Goal: Task Accomplishment & Management: Manage account settings

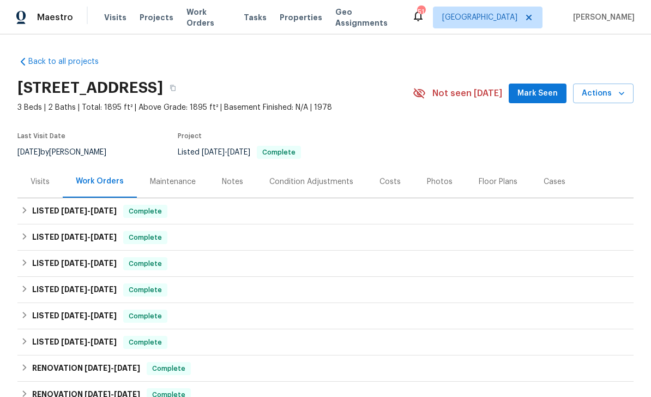
scroll to position [31, 0]
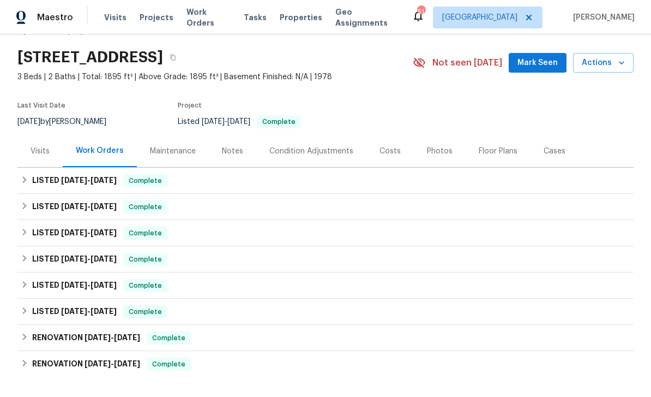
click at [293, 161] on div "Condition Adjustments" at bounding box center [311, 151] width 110 height 32
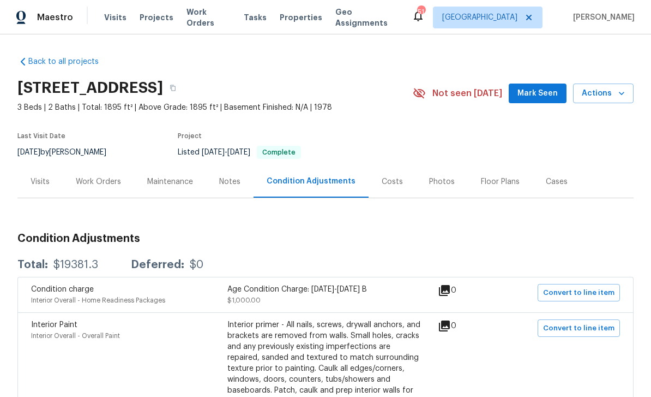
click at [38, 183] on div "Visits" at bounding box center [40, 181] width 19 height 11
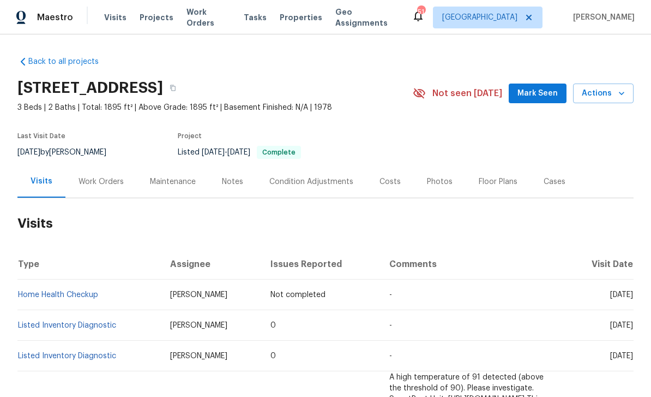
click at [109, 179] on div "Work Orders" at bounding box center [101, 181] width 45 height 11
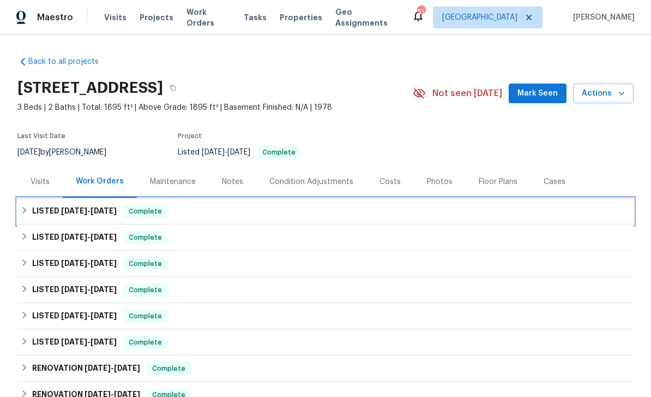
click at [213, 213] on div "LISTED [DATE] - [DATE] Complete" at bounding box center [326, 211] width 610 height 13
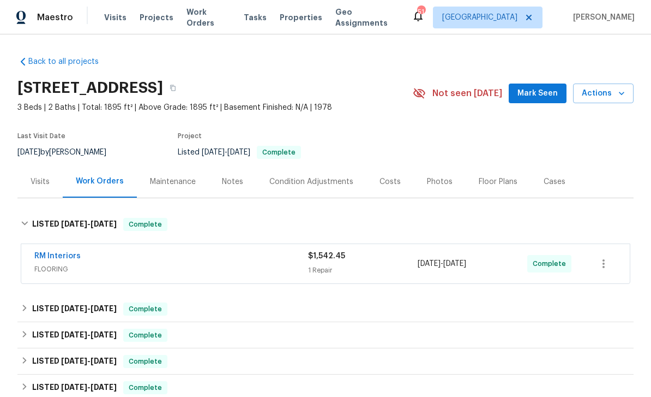
click at [89, 259] on div "RM Interiors" at bounding box center [171, 256] width 274 height 13
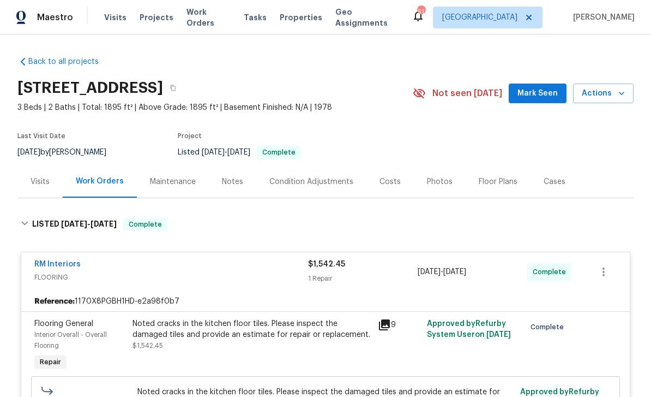
click at [46, 180] on div "Visits" at bounding box center [40, 181] width 19 height 11
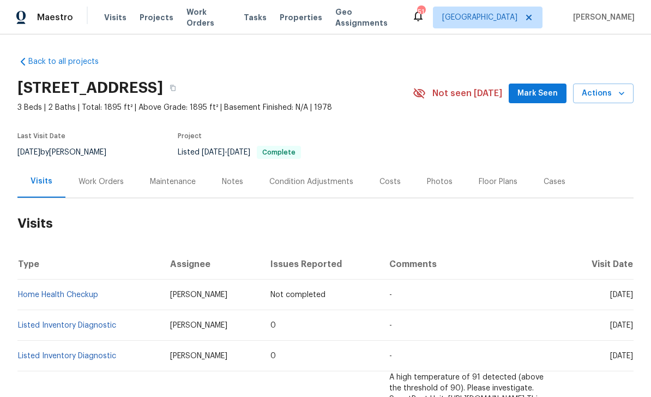
click at [115, 184] on div "Work Orders" at bounding box center [101, 181] width 45 height 11
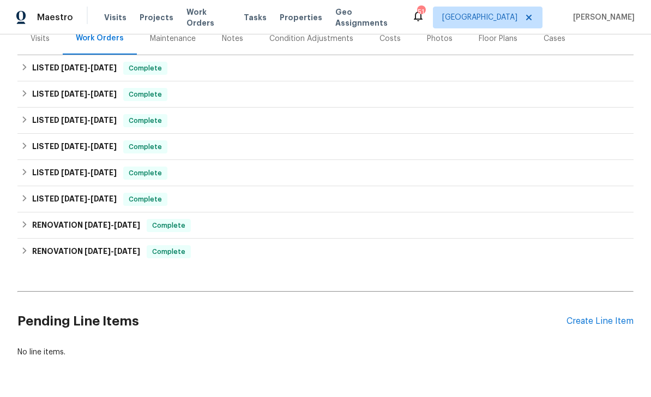
scroll to position [142, 0]
click at [601, 324] on div "Create Line Item" at bounding box center [600, 321] width 67 height 10
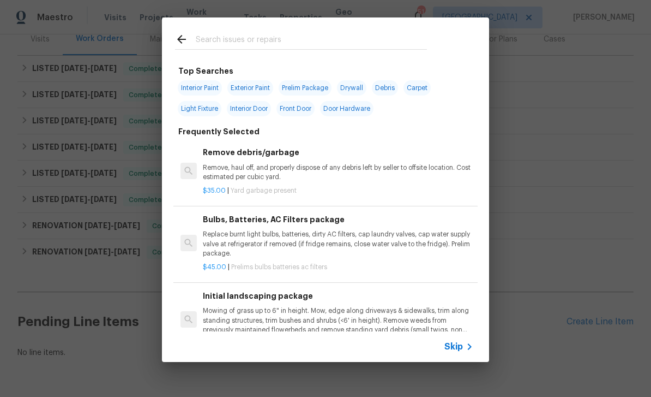
click at [344, 46] on input "text" at bounding box center [311, 41] width 231 height 16
click at [360, 91] on span "Drywall" at bounding box center [351, 87] width 29 height 15
type input "Drywall"
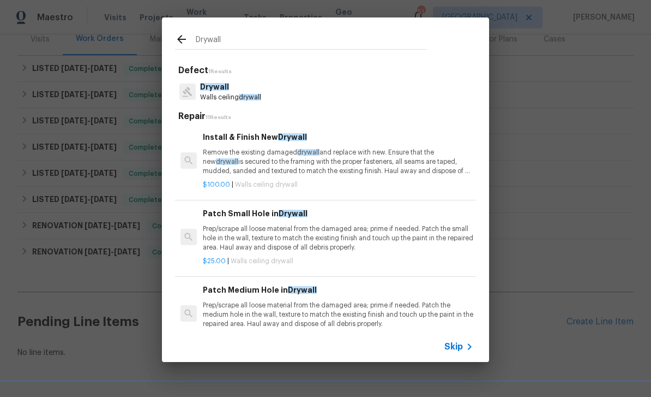
click at [362, 101] on div "Drywall Walls ceiling drywall" at bounding box center [325, 91] width 301 height 29
click at [353, 95] on div "Drywall Walls ceiling drywall" at bounding box center [325, 91] width 301 height 29
click at [284, 96] on div "Drywall Walls ceiling drywall" at bounding box center [325, 91] width 301 height 29
click at [291, 89] on div "Drywall Walls ceiling drywall" at bounding box center [325, 91] width 301 height 29
click at [268, 98] on div "Drywall Walls ceiling drywall" at bounding box center [325, 91] width 301 height 29
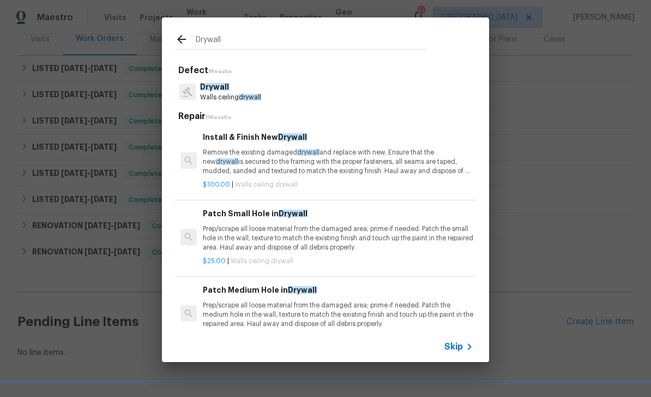
click at [315, 87] on div "Drywall Walls ceiling drywall" at bounding box center [325, 91] width 301 height 29
click at [351, 235] on p "Prep/scrape all loose material from the damaged area; prime if needed. Patch th…" at bounding box center [338, 238] width 271 height 28
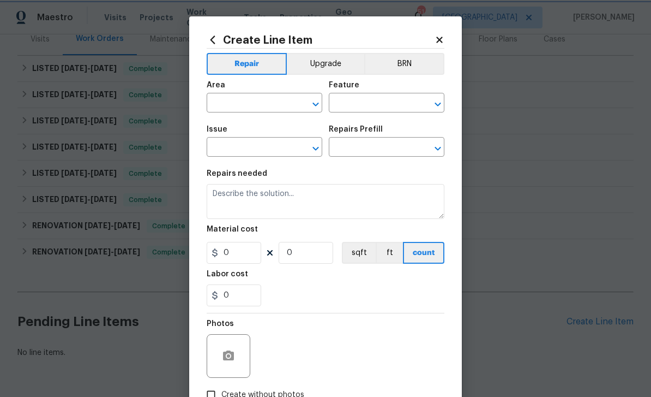
type input "Walls and Ceiling"
type input "Drywall"
type input "Patch Small Hole in Drywall $25.00"
type textarea "Prep/scrape all loose material from the damaged area; prime if needed. Patch th…"
type input "25"
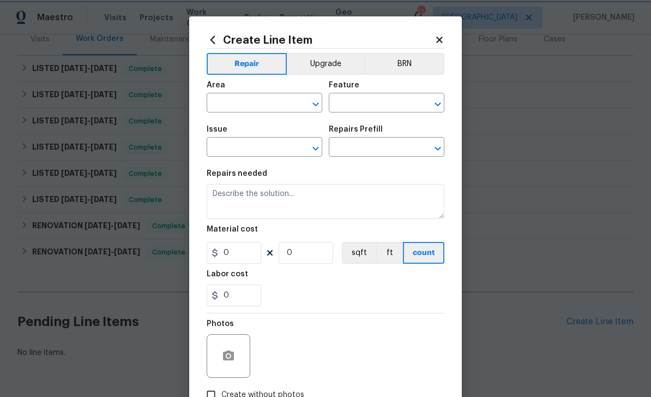
type input "1"
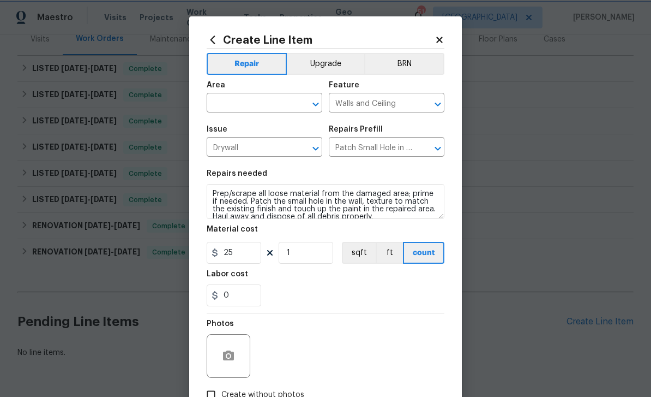
click at [319, 111] on icon "Open" at bounding box center [315, 104] width 13 height 13
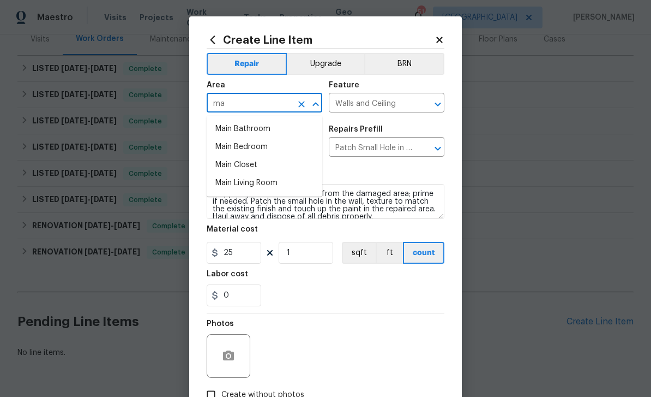
click at [285, 143] on li "Main Bedroom" at bounding box center [265, 147] width 116 height 18
type input "Main Bedroom"
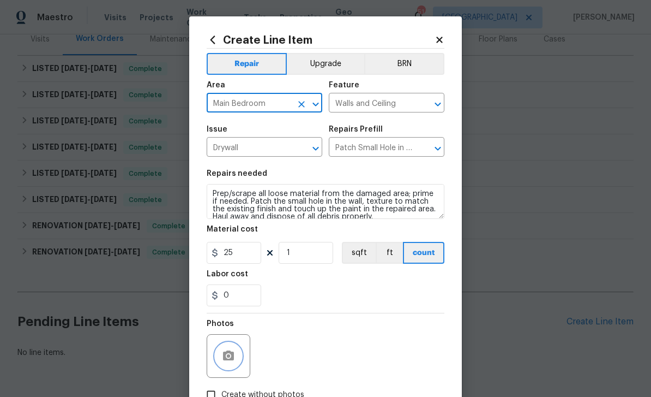
click at [237, 350] on button "button" at bounding box center [229, 356] width 26 height 26
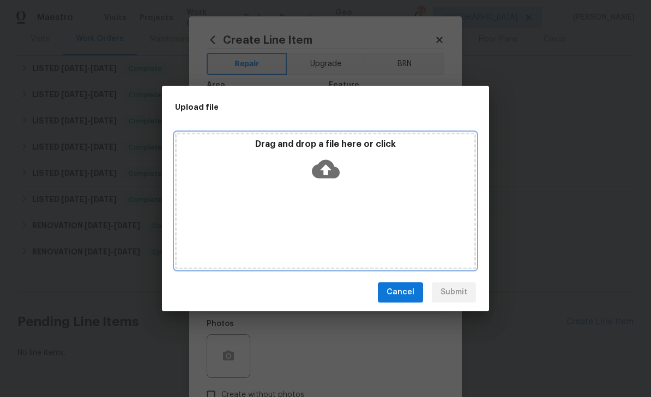
click at [334, 174] on icon at bounding box center [326, 168] width 28 height 19
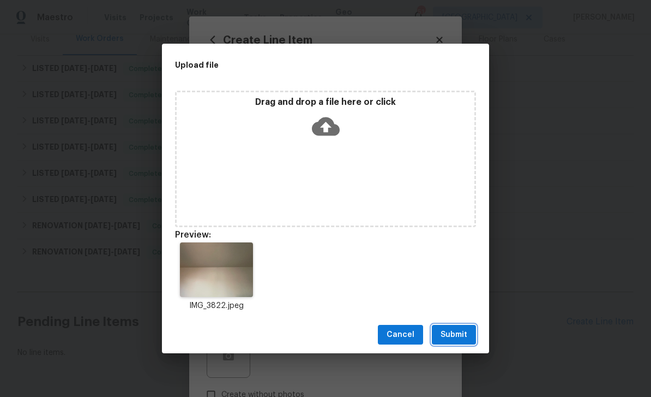
click at [466, 327] on button "Submit" at bounding box center [454, 335] width 44 height 20
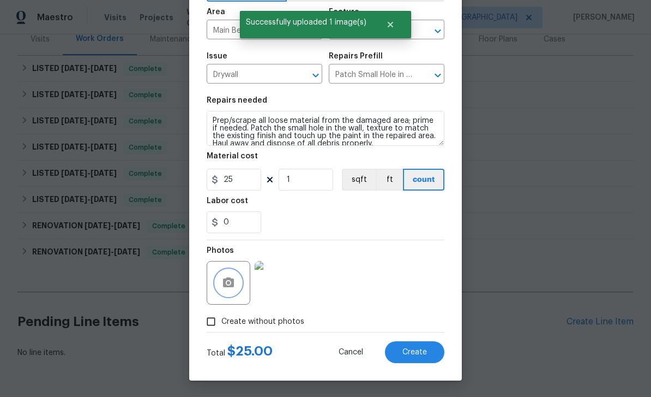
scroll to position [75, 0]
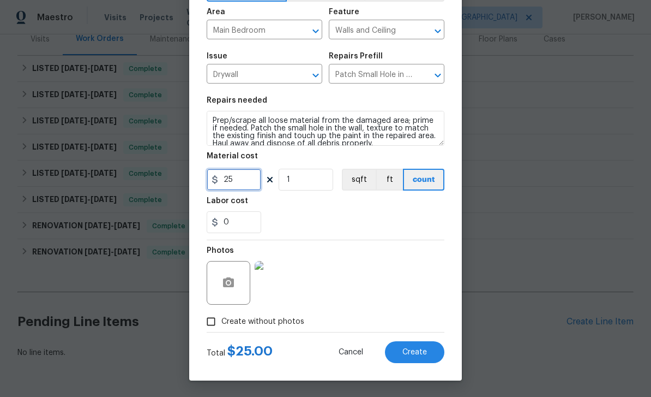
click at [244, 182] on input "25" at bounding box center [234, 180] width 55 height 22
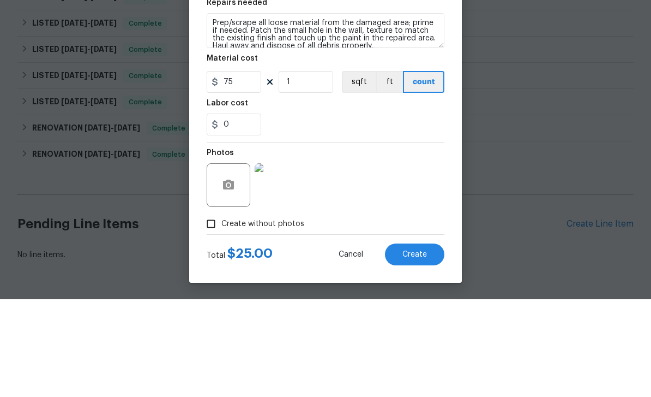
scroll to position [35, 0]
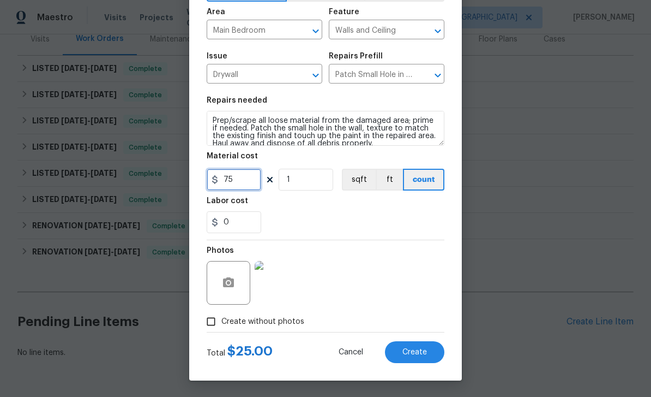
type input "75"
click at [437, 351] on button "Create" at bounding box center [414, 352] width 59 height 22
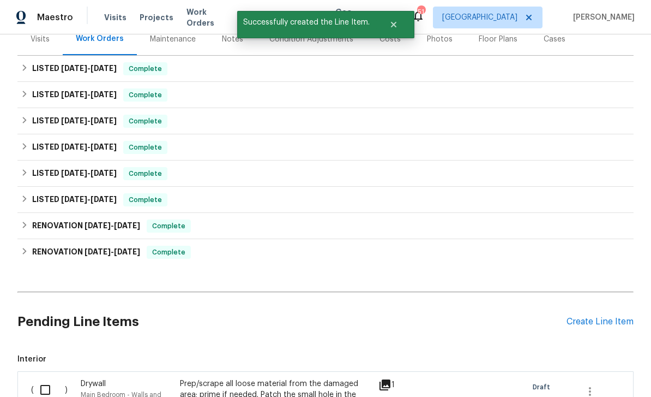
click at [615, 316] on div "Create Line Item" at bounding box center [600, 321] width 67 height 10
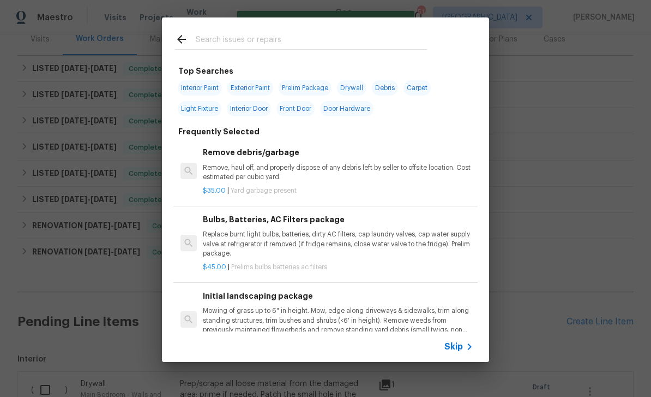
click at [394, 34] on input "text" at bounding box center [311, 41] width 231 height 16
type input "L"
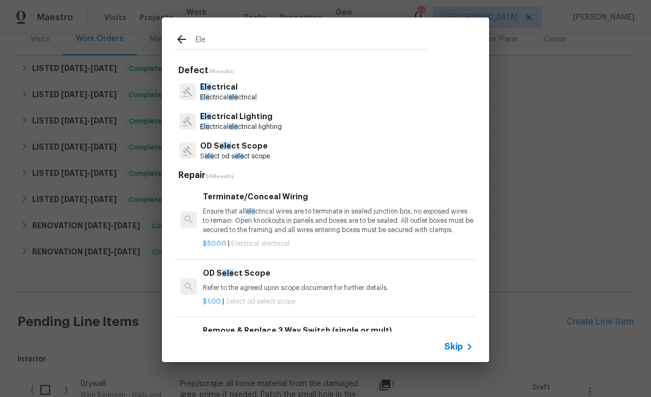
type input "Ele"
click at [370, 84] on div "Ele ctrical Ele ctrical ele ctrical" at bounding box center [325, 91] width 301 height 29
click at [365, 91] on div "Ele ctrical Ele ctrical ele ctrical" at bounding box center [325, 91] width 301 height 29
click at [306, 93] on div "Ele ctrical Ele ctrical ele ctrical" at bounding box center [325, 91] width 301 height 29
click at [274, 92] on div "Ele ctrical Ele ctrical ele ctrical" at bounding box center [325, 91] width 301 height 29
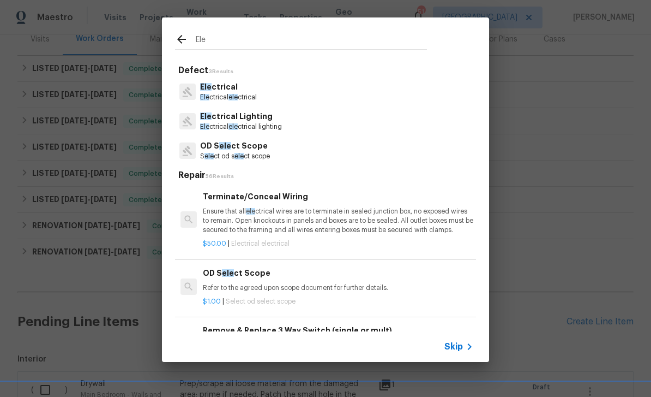
click at [246, 92] on p "Ele ctrical" at bounding box center [228, 86] width 57 height 11
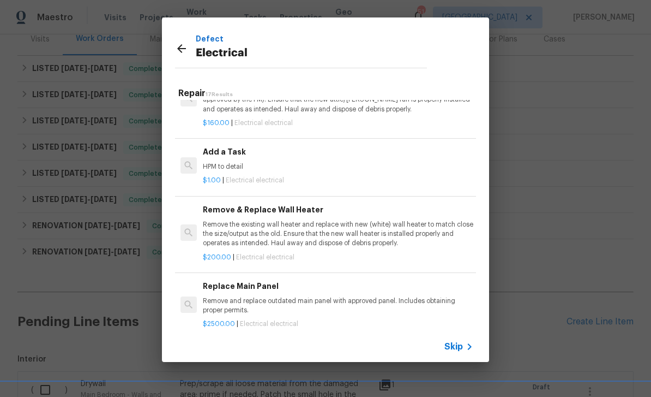
scroll to position [594, 0]
click at [364, 155] on div "Add a Task HPM to detail" at bounding box center [338, 159] width 271 height 26
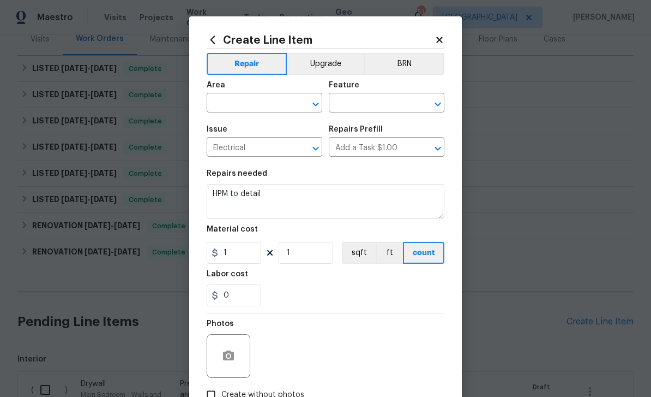
click at [316, 105] on icon "Open" at bounding box center [316, 104] width 6 height 4
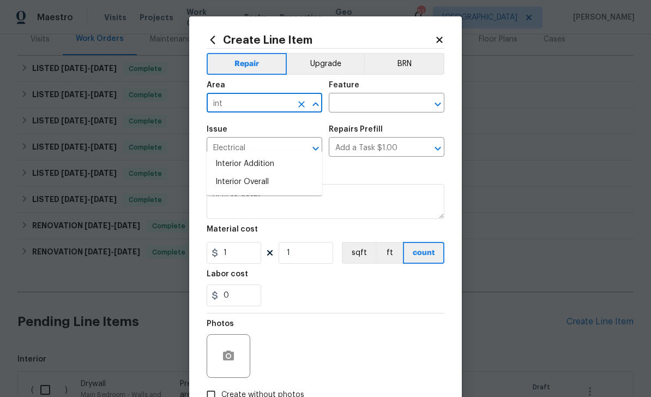
click at [285, 173] on li "Interior Overall" at bounding box center [265, 182] width 116 height 18
type input "Interior Overall"
click at [438, 103] on icon "Open" at bounding box center [438, 104] width 13 height 13
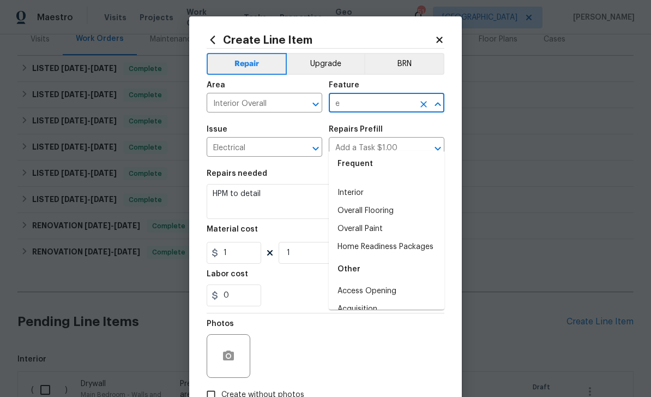
scroll to position [0, 0]
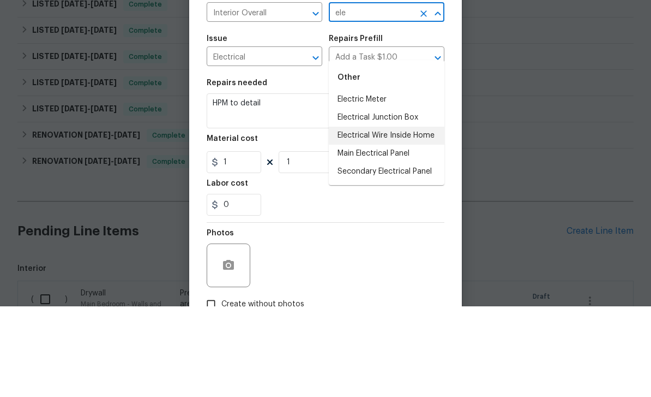
click at [432, 217] on li "Electrical Wire Inside Home" at bounding box center [387, 226] width 116 height 18
type input "Electrical Wire Inside Home"
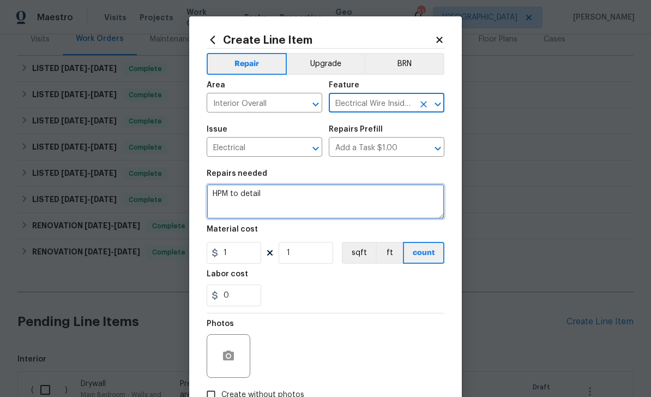
click at [279, 198] on textarea "HPM to detail" at bounding box center [326, 201] width 238 height 35
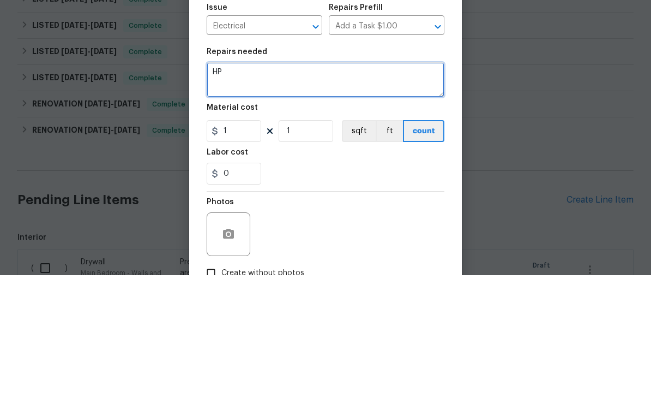
type textarea "H"
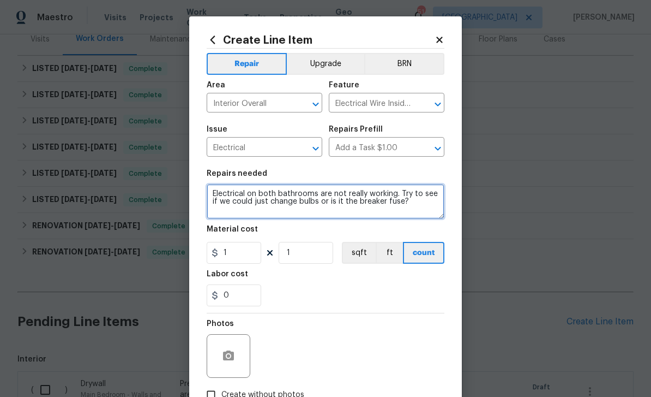
type textarea "Electrical on both bathrooms are not really working. Try to see if we could jus…"
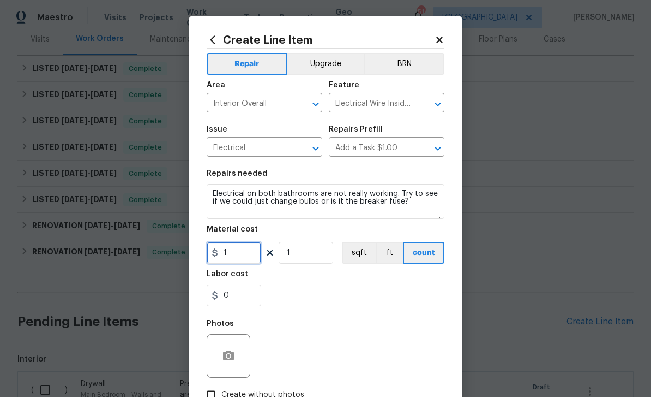
click at [252, 257] on input "1" at bounding box center [234, 253] width 55 height 22
type input "100"
click at [242, 351] on div at bounding box center [229, 356] width 44 height 44
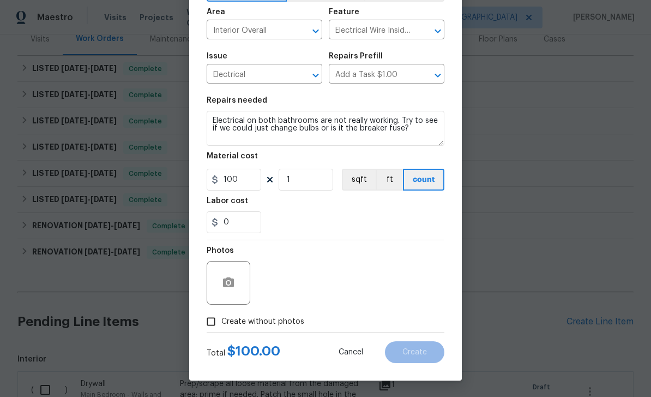
scroll to position [75, 0]
click at [235, 285] on button "button" at bounding box center [229, 283] width 26 height 26
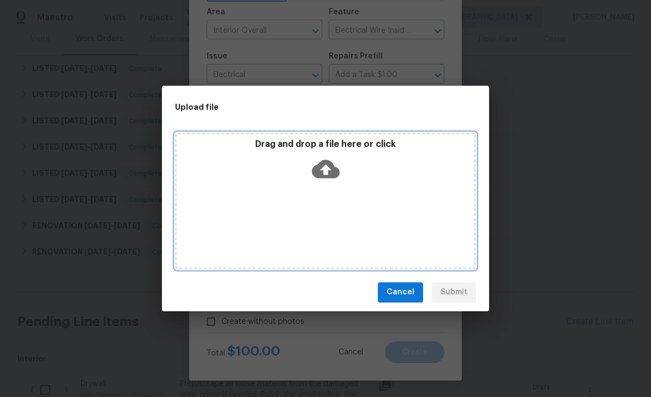
click at [327, 163] on icon at bounding box center [326, 168] width 28 height 19
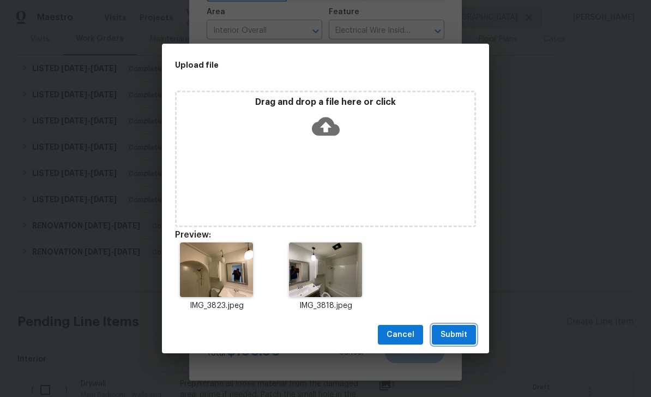
click at [464, 331] on span "Submit" at bounding box center [454, 335] width 27 height 14
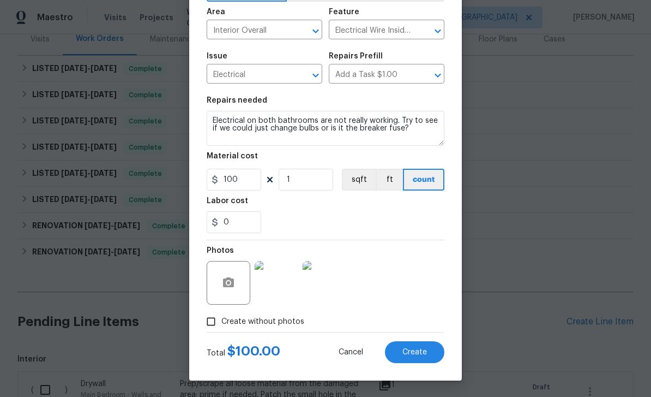
click at [436, 354] on button "Create" at bounding box center [414, 352] width 59 height 22
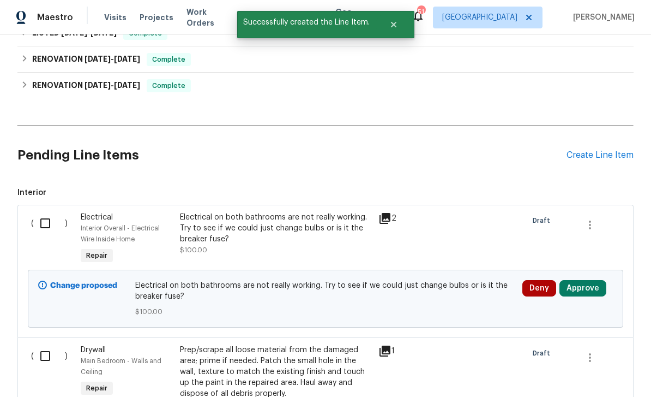
scroll to position [310, 0]
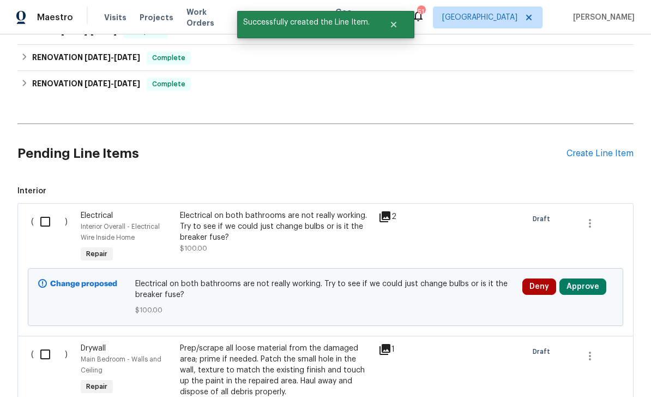
click at [49, 220] on input "checkbox" at bounding box center [49, 221] width 31 height 23
checkbox input "true"
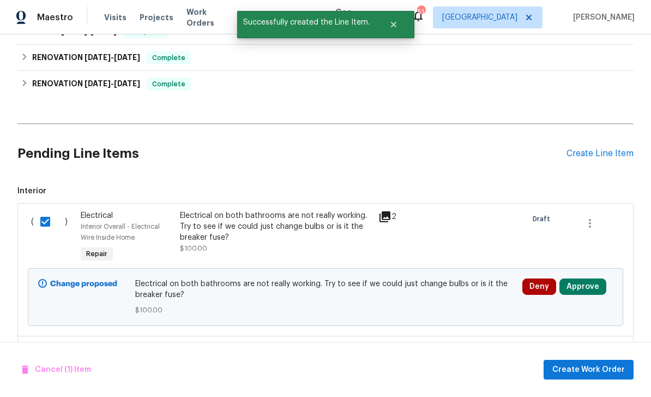
click at [57, 352] on input "checkbox" at bounding box center [49, 354] width 31 height 23
checkbox input "true"
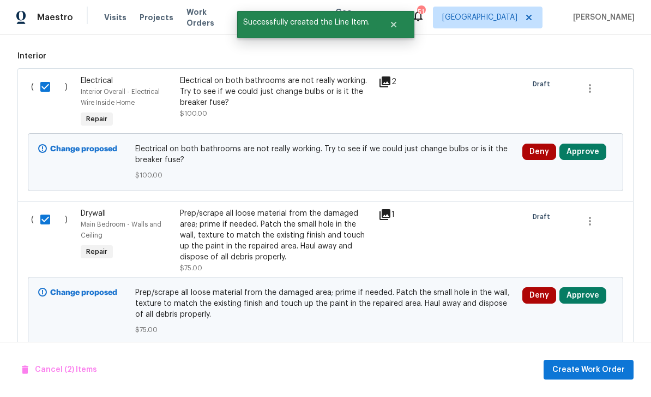
scroll to position [445, 0]
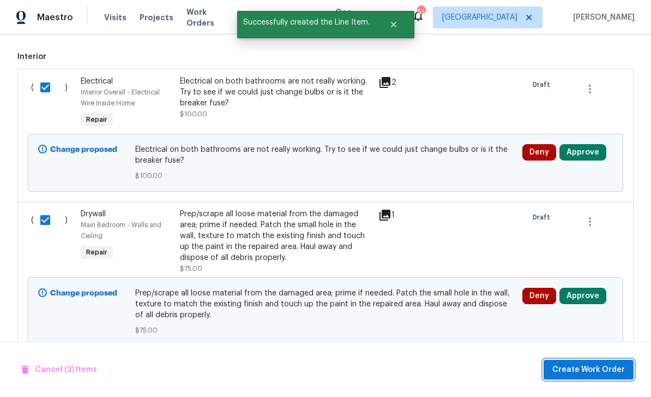
click at [605, 362] on button "Create Work Order" at bounding box center [589, 370] width 90 height 20
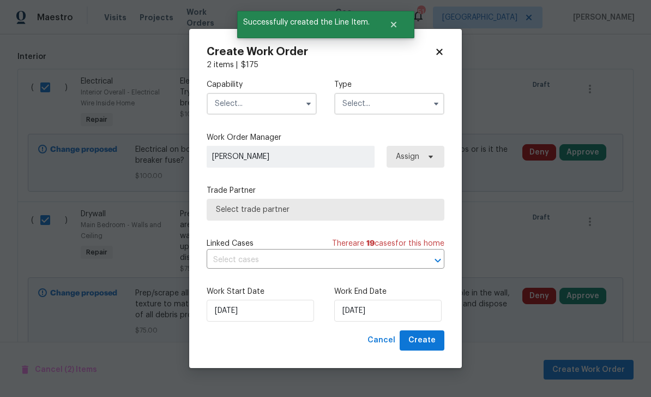
click at [436, 109] on button "button" at bounding box center [436, 103] width 13 height 13
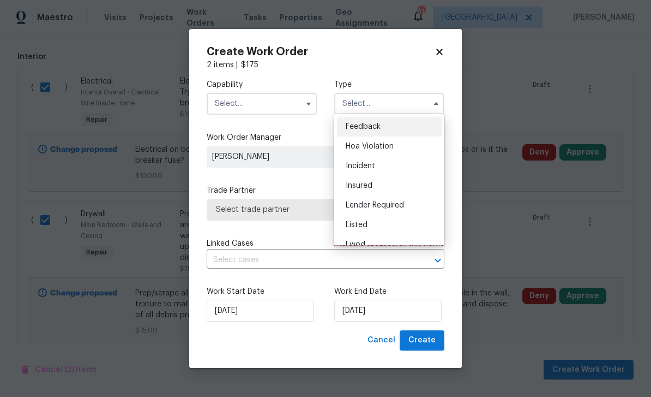
click at [387, 223] on div "Listed" at bounding box center [389, 225] width 105 height 20
type input "Listed"
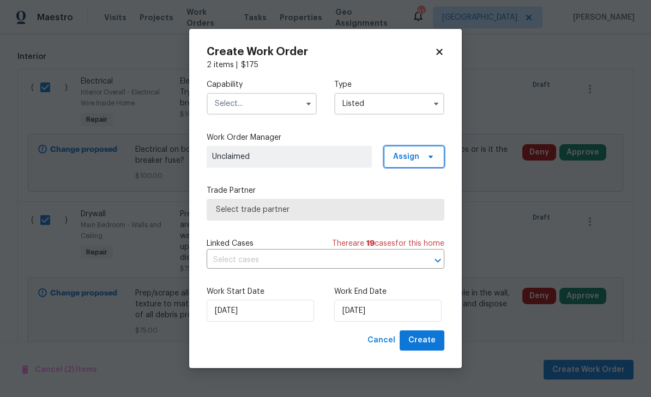
click at [443, 159] on span "Assign" at bounding box center [414, 157] width 61 height 22
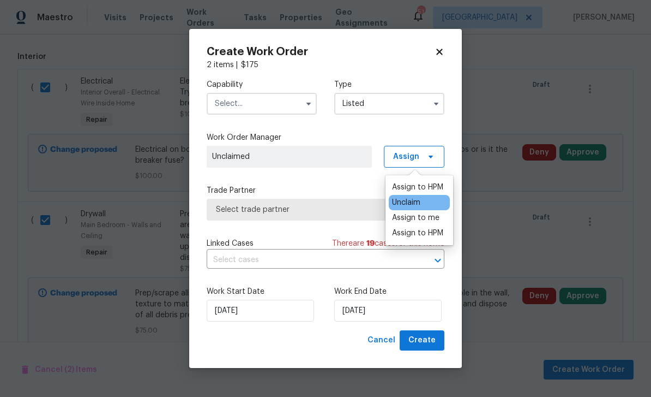
click at [430, 186] on div "Assign to HPM" at bounding box center [417, 187] width 51 height 11
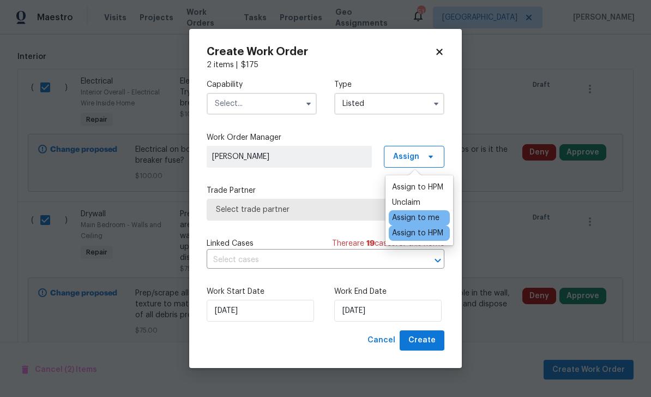
click at [294, 105] on input "text" at bounding box center [262, 104] width 110 height 22
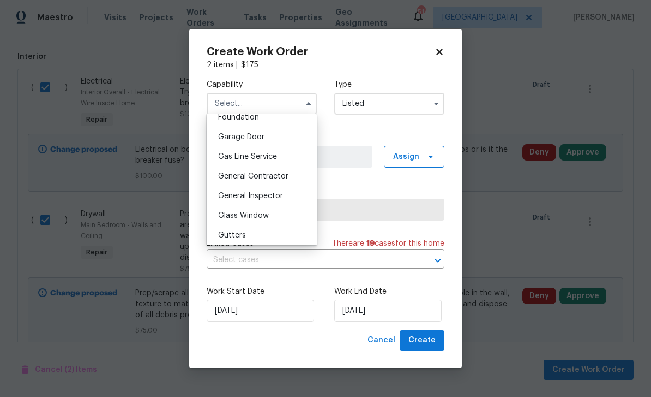
scroll to position [471, 0]
click at [287, 184] on div "General Contractor" at bounding box center [262, 177] width 105 height 20
type input "General Contractor"
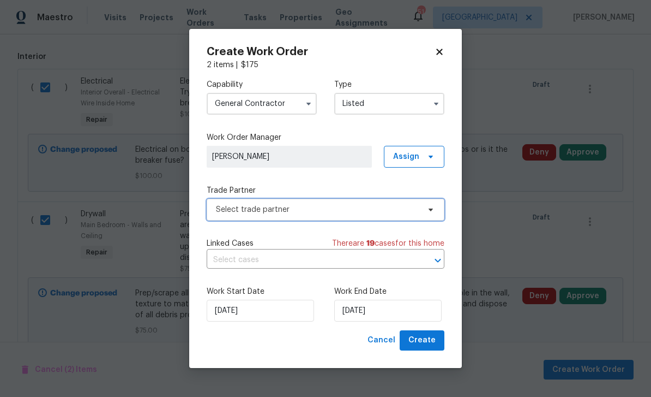
click at [444, 208] on span "Select trade partner" at bounding box center [326, 210] width 238 height 22
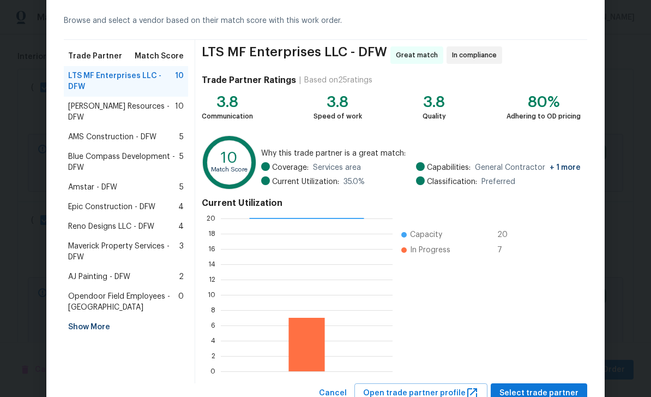
scroll to position [49, 0]
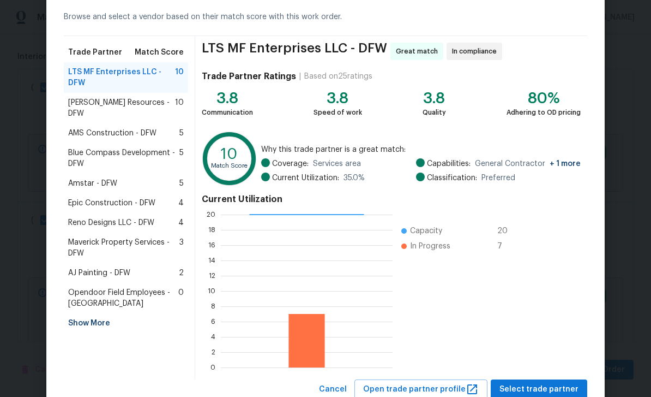
click at [166, 267] on div "AJ Painting - DFW 2" at bounding box center [126, 272] width 116 height 11
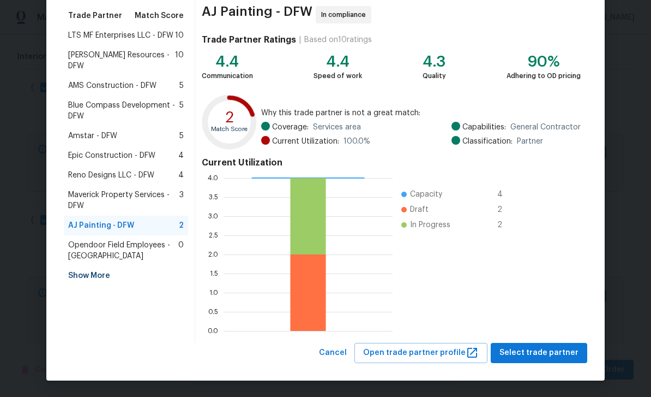
scroll to position [85, 0]
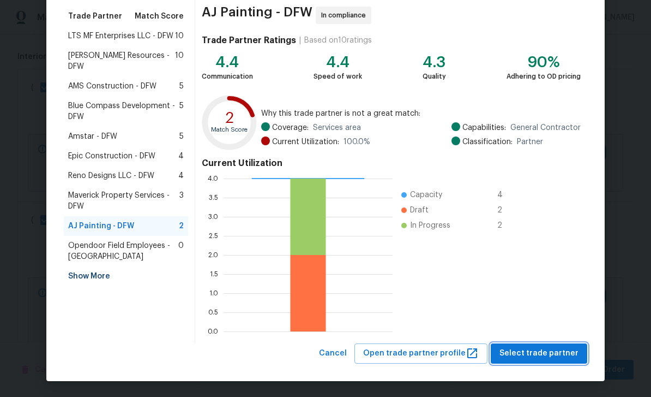
click at [565, 354] on span "Select trade partner" at bounding box center [539, 353] width 79 height 14
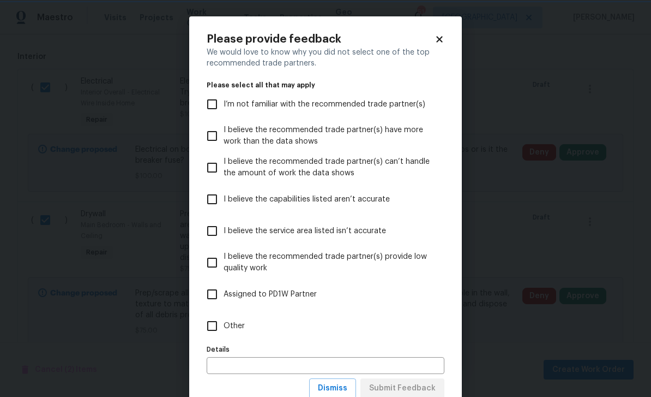
scroll to position [0, 0]
click at [282, 299] on span "Assigned to PD1W Partner" at bounding box center [270, 294] width 93 height 11
click at [224, 299] on input "Assigned to PD1W Partner" at bounding box center [212, 294] width 23 height 23
checkbox input "true"
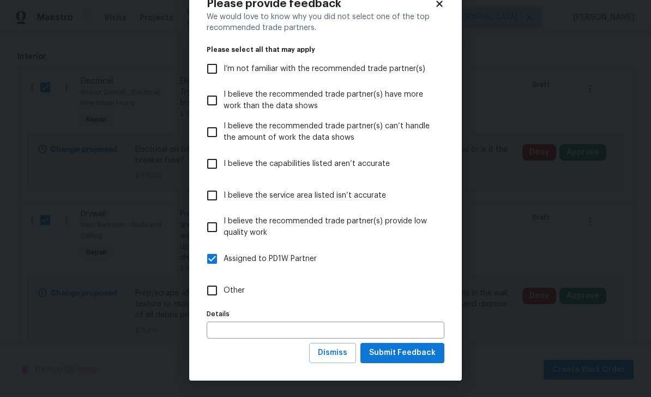
scroll to position [36, 0]
click at [430, 357] on span "Submit Feedback" at bounding box center [402, 353] width 67 height 14
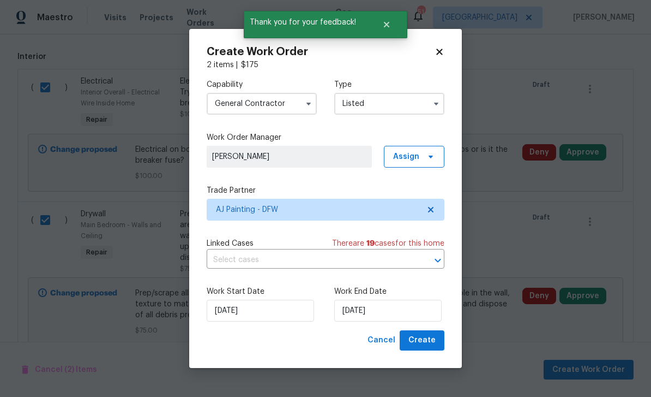
scroll to position [0, 0]
click at [415, 312] on input "[DATE]" at bounding box center [387, 311] width 107 height 22
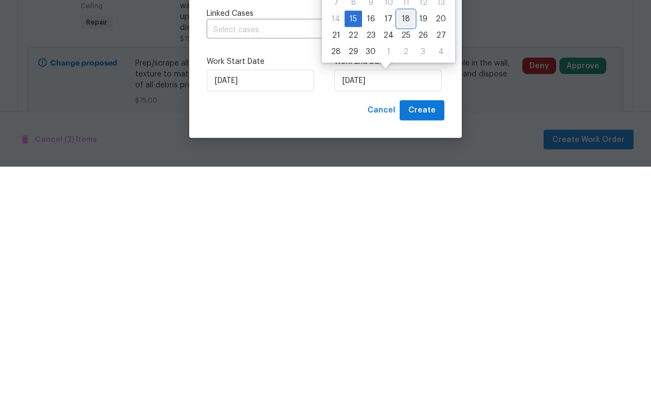
click at [398, 241] on div "18" at bounding box center [406, 248] width 17 height 15
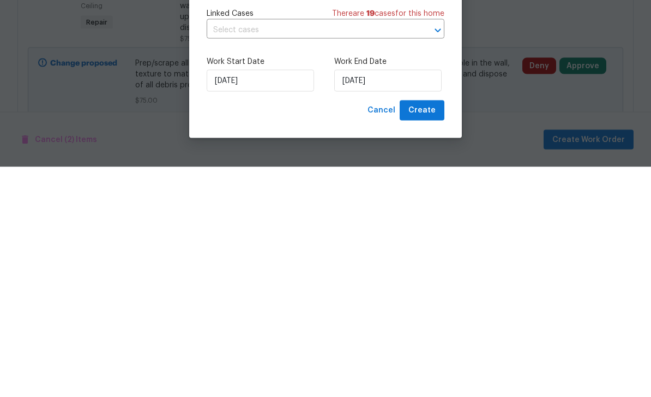
type input "[DATE]"
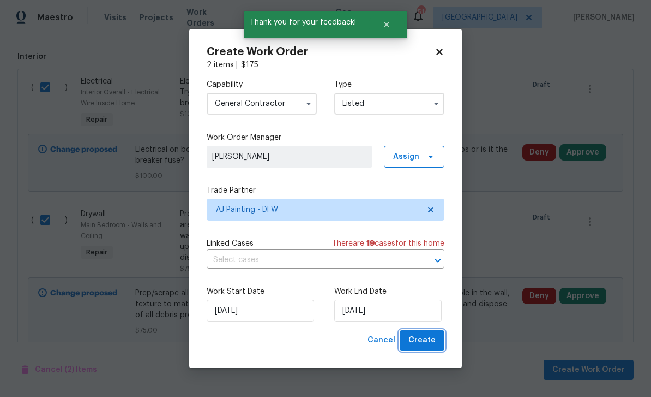
click at [436, 345] on button "Create" at bounding box center [422, 340] width 45 height 20
checkbox input "false"
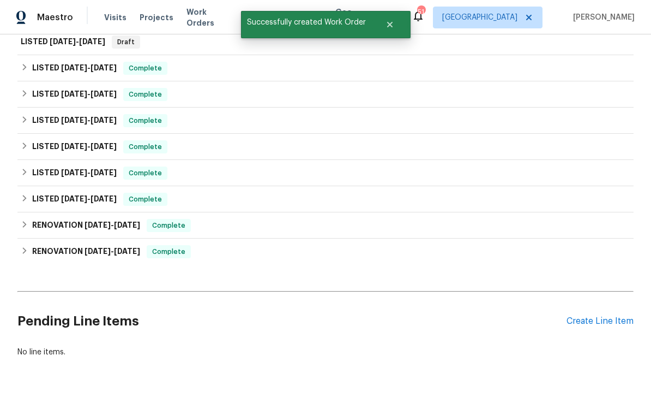
scroll to position [169, 0]
click at [603, 316] on div "Create Line Item" at bounding box center [600, 321] width 67 height 10
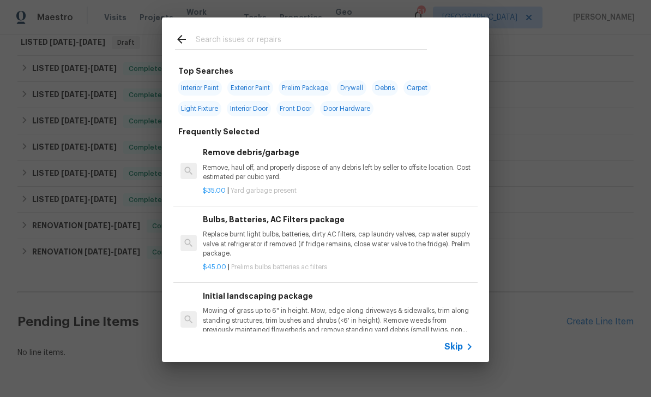
click at [333, 39] on input "text" at bounding box center [311, 41] width 231 height 16
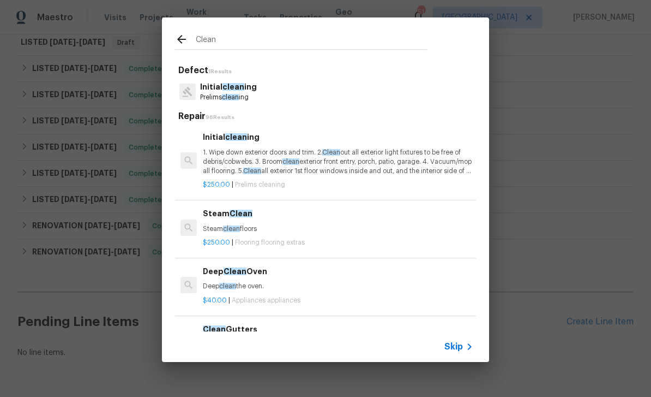
type input "Clean"
click at [382, 107] on div "Defect 1 Results Initial clean ing Prelims clean ing Repair 96 Results Initial …" at bounding box center [325, 230] width 301 height 330
click at [362, 87] on div "Initial clean ing Prelims clean ing" at bounding box center [325, 91] width 301 height 29
click at [329, 89] on div "Initial clean ing Prelims clean ing" at bounding box center [325, 91] width 301 height 29
click at [234, 98] on span "clean" at bounding box center [230, 97] width 17 height 7
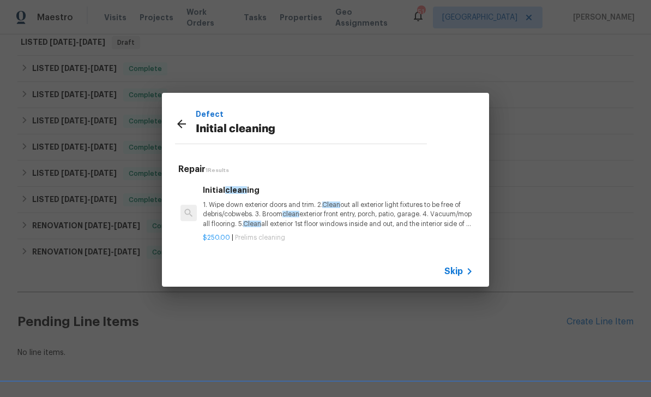
click at [351, 207] on p "1. Wipe down exterior doors and trim. 2. Clean out all exterior light fixtures …" at bounding box center [338, 214] width 271 height 28
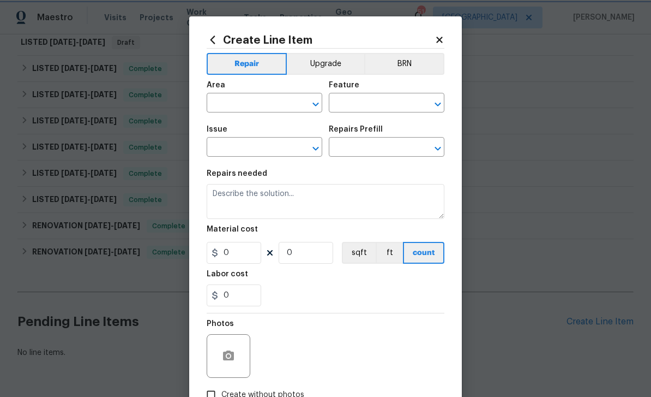
type input "Home Readiness Packages"
type input "Initial cleaning"
type input "Initial cleaning $250.00"
type textarea "1. Wipe down exterior doors and trim. 2. Clean out all exterior light fixtures …"
type input "250"
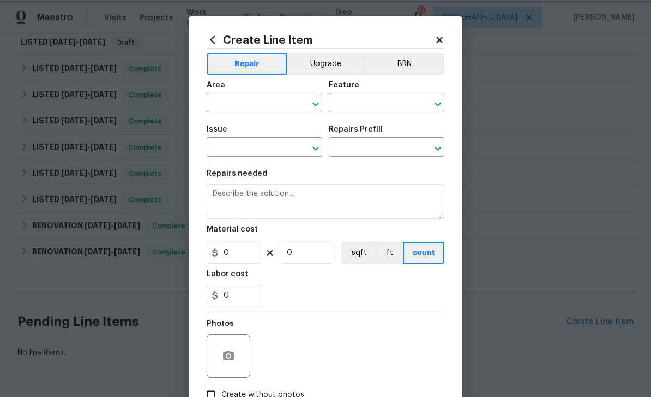
type input "1"
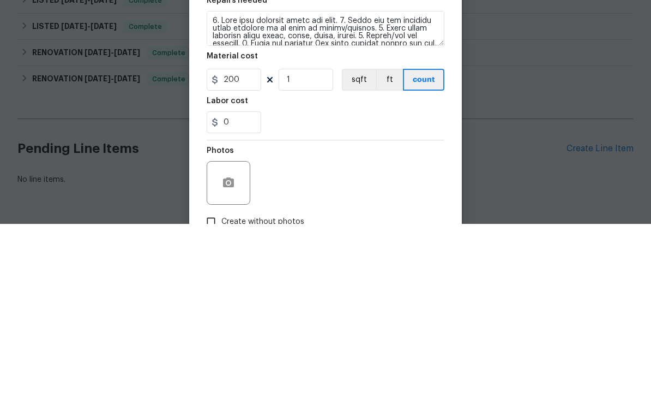
scroll to position [35, 0]
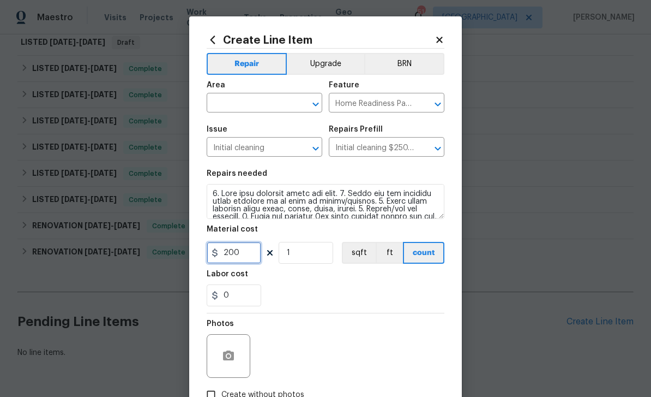
click at [312, 109] on icon "Open" at bounding box center [315, 104] width 13 height 13
type input "200"
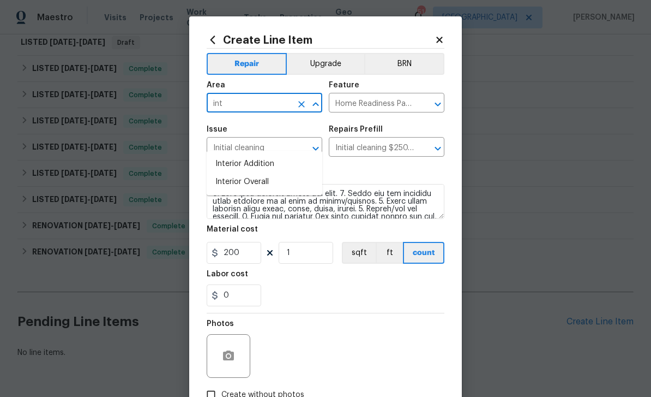
click at [272, 173] on li "Interior Overall" at bounding box center [265, 182] width 116 height 18
type input "Interior Overall"
click at [427, 342] on div "Photos" at bounding box center [326, 348] width 238 height 71
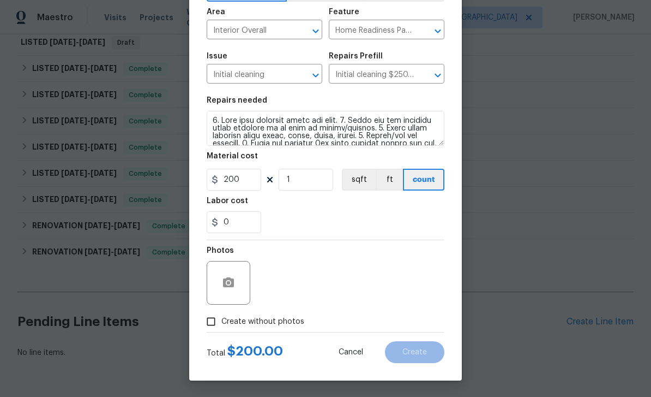
scroll to position [47, 0]
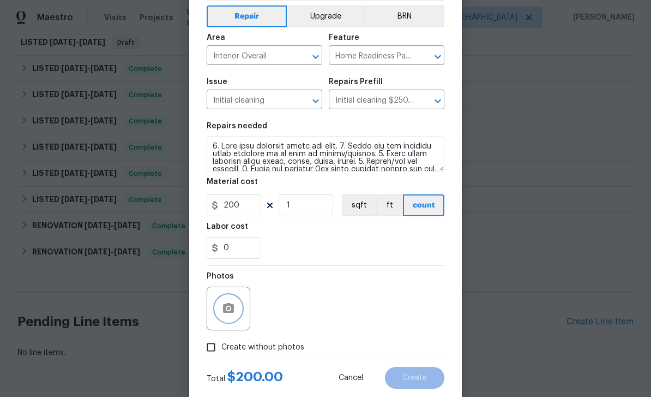
click at [229, 313] on icon "button" at bounding box center [228, 308] width 11 height 10
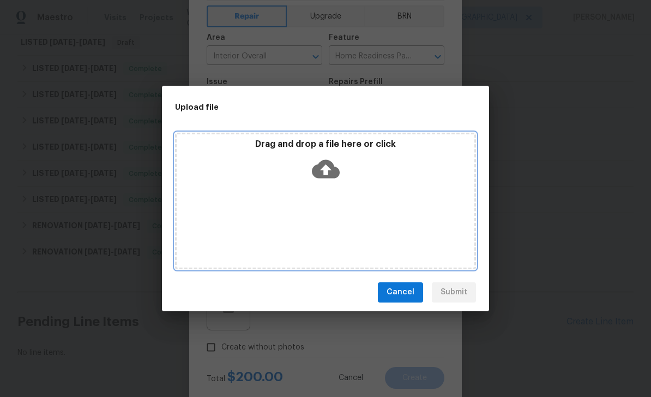
click at [328, 172] on icon at bounding box center [326, 169] width 28 height 28
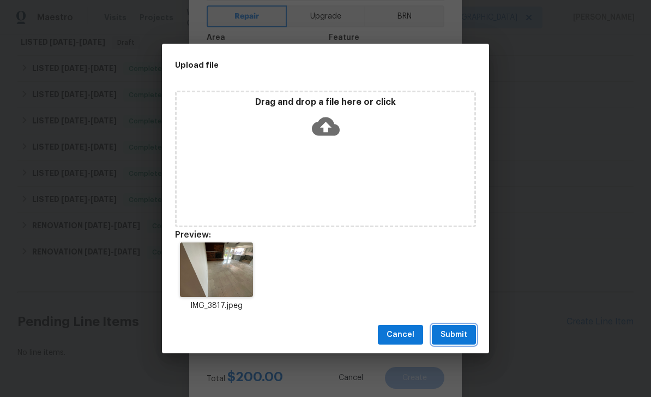
click at [460, 343] on button "Submit" at bounding box center [454, 335] width 44 height 20
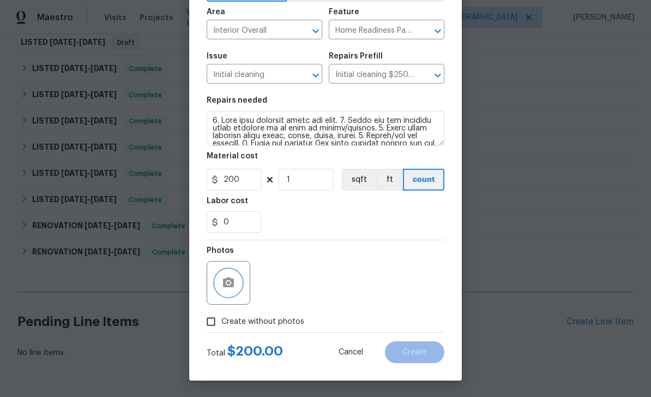
scroll to position [75, 0]
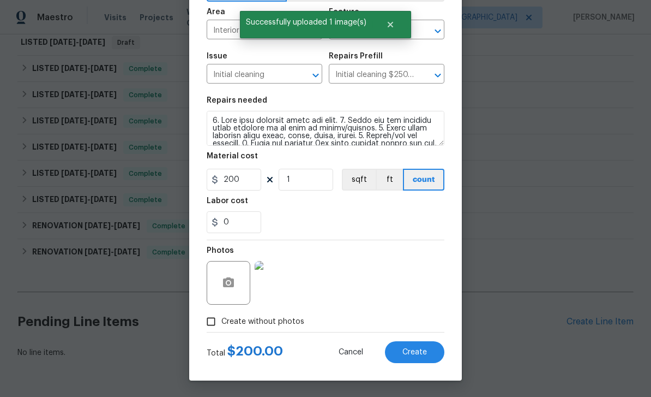
click at [424, 353] on span "Create" at bounding box center [415, 352] width 25 height 8
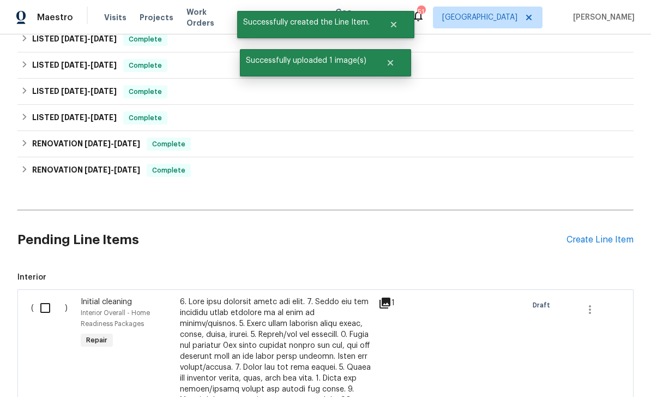
scroll to position [252, 0]
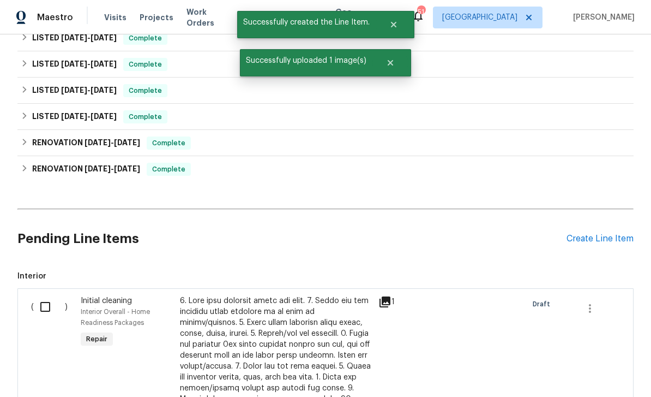
click at [52, 295] on input "checkbox" at bounding box center [49, 306] width 31 height 23
checkbox input "true"
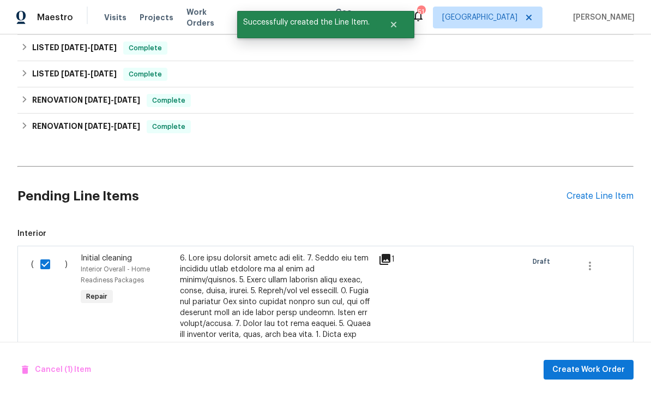
scroll to position [295, 0]
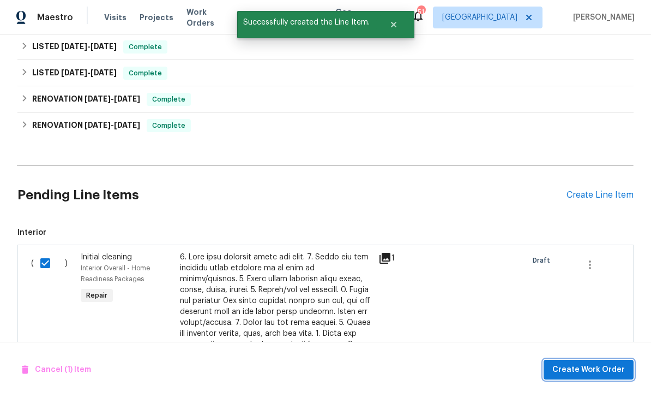
click at [601, 367] on span "Create Work Order" at bounding box center [589, 370] width 73 height 14
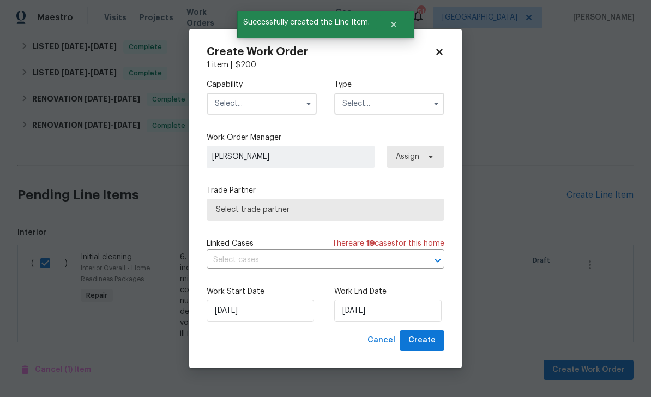
click at [441, 101] on button "button" at bounding box center [436, 103] width 13 height 13
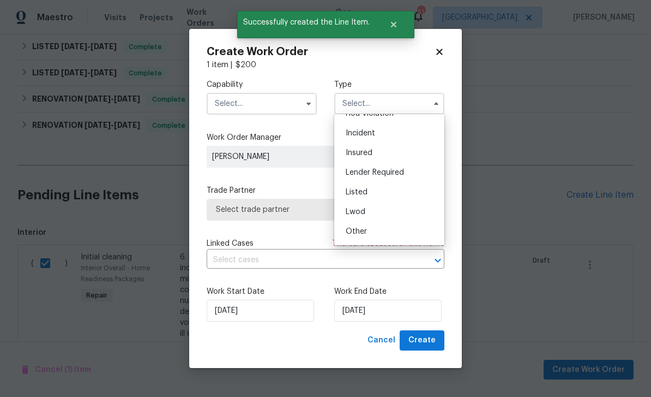
scroll to position [34, 0]
click at [403, 190] on div "Listed" at bounding box center [389, 191] width 105 height 20
type input "Listed"
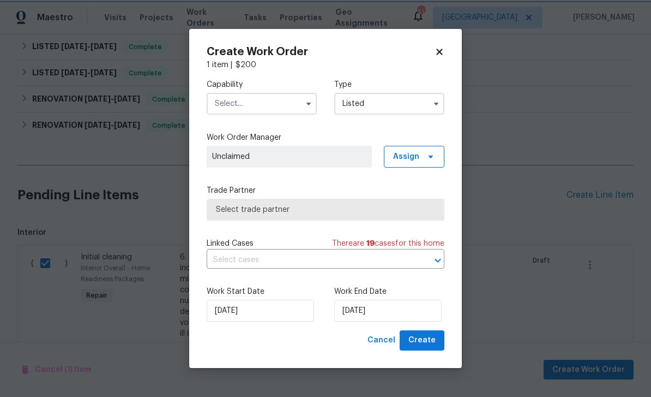
scroll to position [0, 0]
click at [432, 157] on icon at bounding box center [431, 156] width 9 height 9
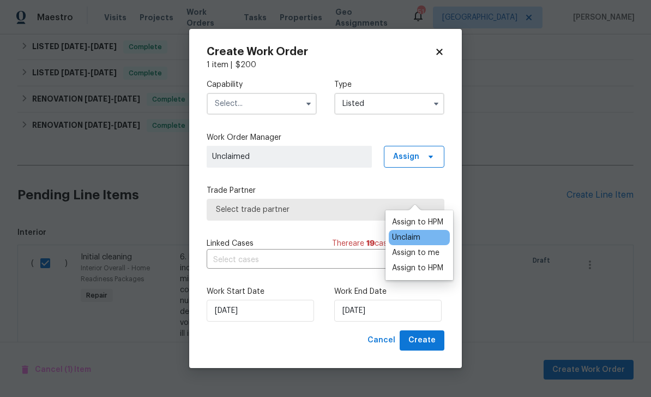
click at [434, 217] on div "Assign to HPM" at bounding box center [417, 222] width 51 height 11
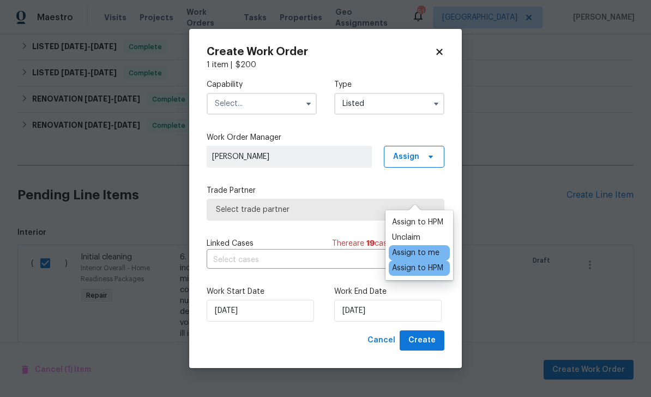
click at [303, 103] on button "button" at bounding box center [308, 103] width 13 height 13
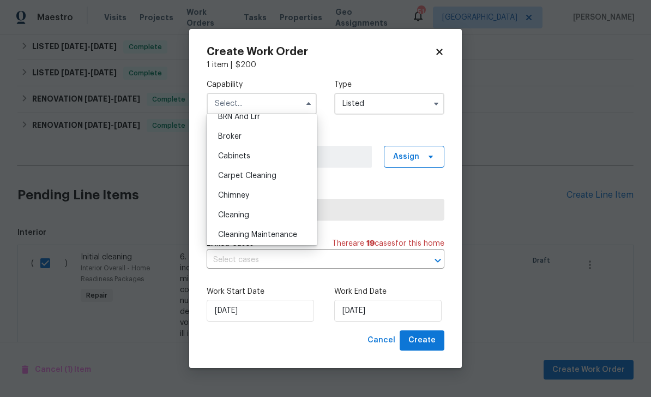
scroll to position [93, 0]
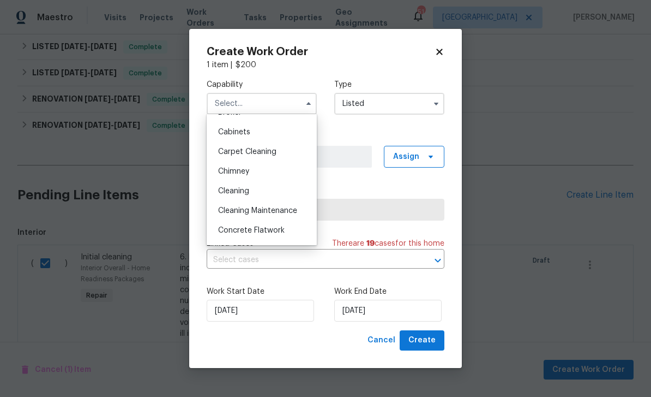
click at [284, 188] on div "Cleaning" at bounding box center [262, 191] width 105 height 20
type input "Cleaning"
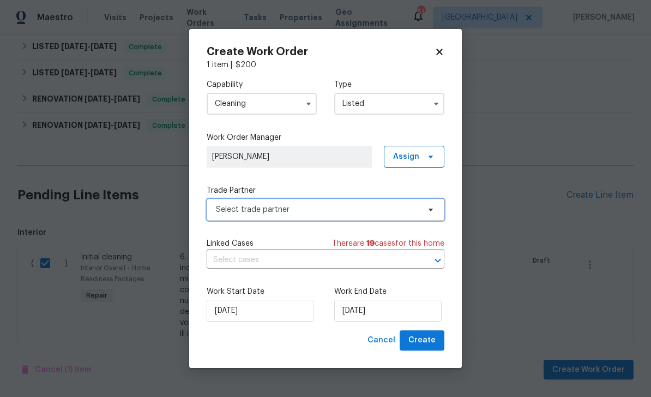
click at [420, 218] on span "Select trade partner" at bounding box center [326, 210] width 238 height 22
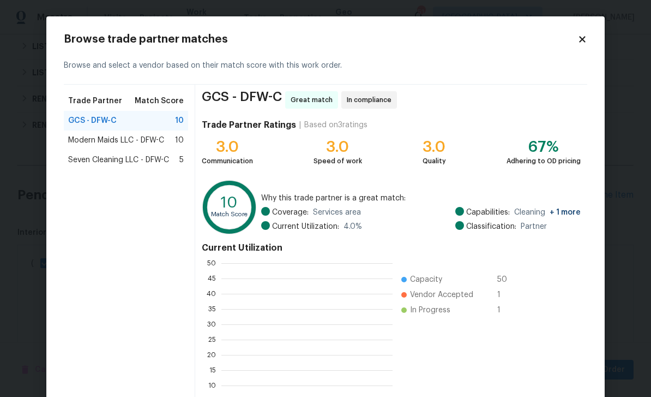
scroll to position [153, 171]
click at [168, 139] on div "Modern Maids LLC - DFW-C 10" at bounding box center [126, 140] width 116 height 11
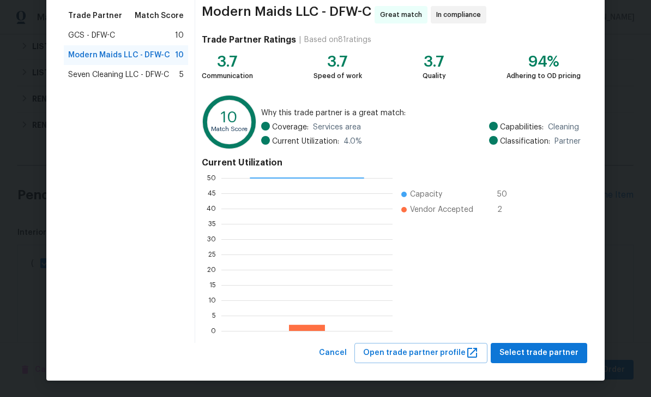
scroll to position [85, 0]
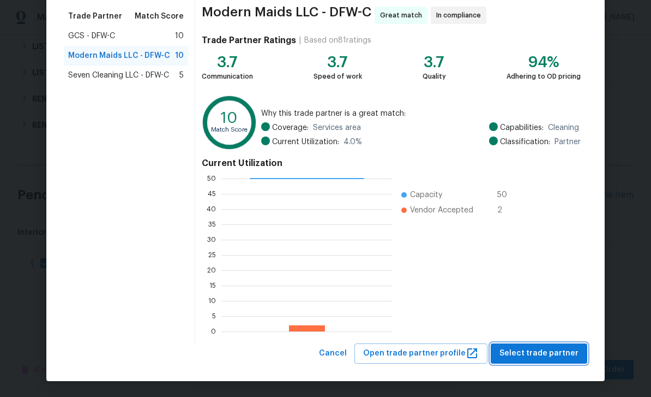
click at [573, 354] on span "Select trade partner" at bounding box center [539, 353] width 79 height 14
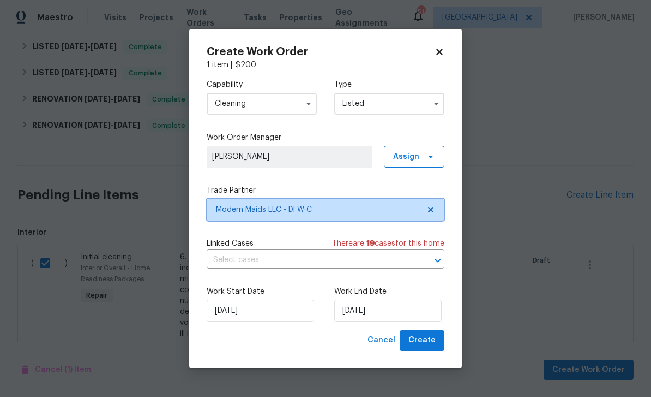
scroll to position [0, 0]
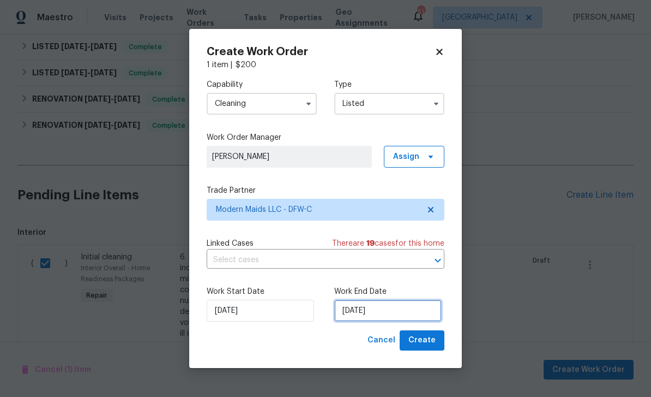
click at [417, 314] on input "[DATE]" at bounding box center [387, 311] width 107 height 22
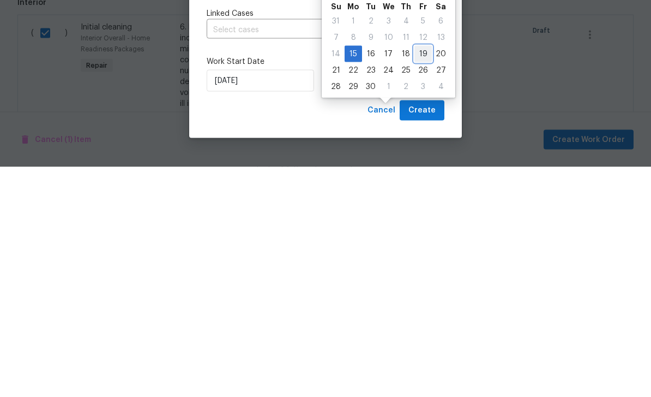
click at [418, 276] on div "19" at bounding box center [423, 283] width 17 height 15
type input "[DATE]"
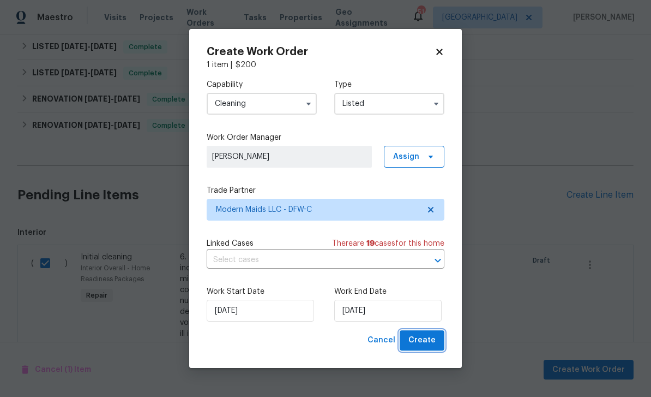
click at [430, 340] on span "Create" at bounding box center [422, 340] width 27 height 14
checkbox input "false"
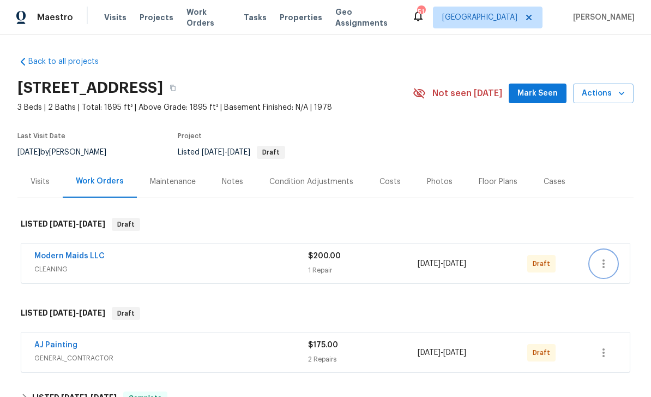
click at [613, 257] on button "button" at bounding box center [604, 263] width 26 height 26
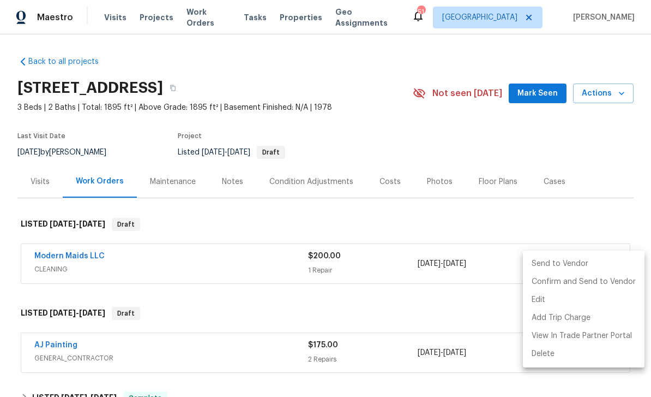
click at [599, 268] on li "Send to Vendor" at bounding box center [584, 264] width 122 height 18
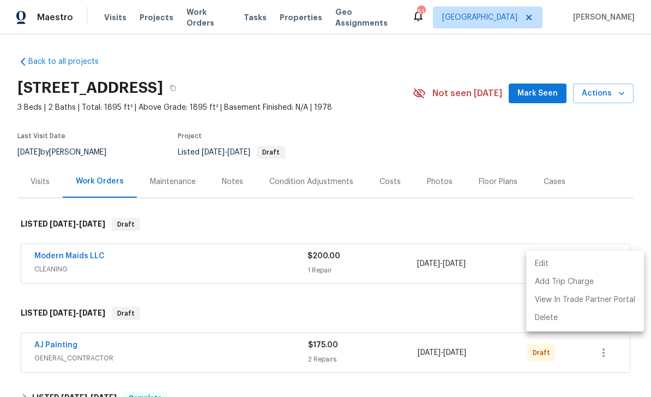
click at [607, 346] on div at bounding box center [325, 198] width 651 height 397
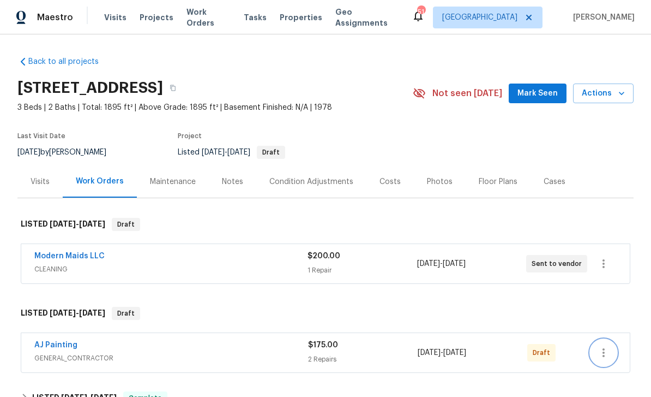
click at [602, 349] on icon "button" at bounding box center [603, 352] width 13 height 13
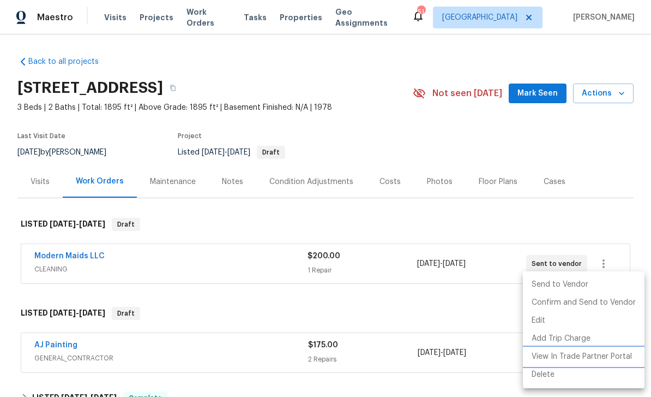
click at [609, 352] on li "View In Trade Partner Portal" at bounding box center [584, 357] width 122 height 18
click at [591, 300] on li "Confirm and Send to Vendor" at bounding box center [584, 303] width 122 height 18
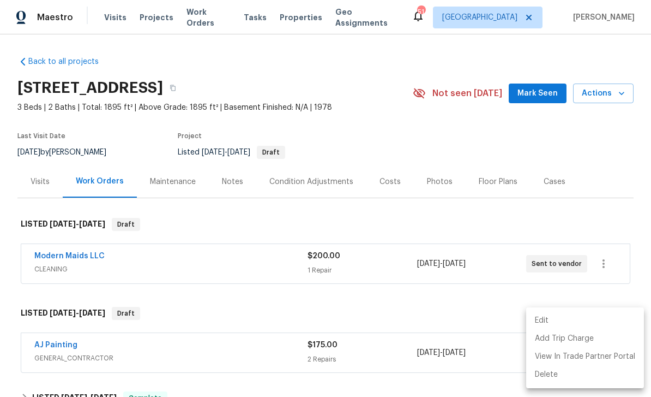
click at [90, 246] on div at bounding box center [325, 198] width 651 height 397
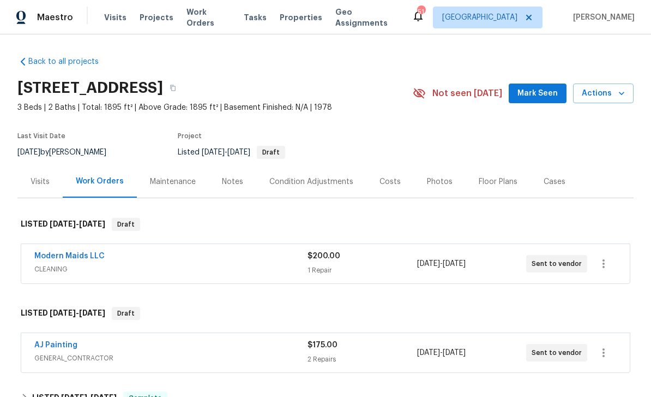
click at [95, 253] on link "Modern Maids LLC" at bounding box center [69, 256] width 70 height 8
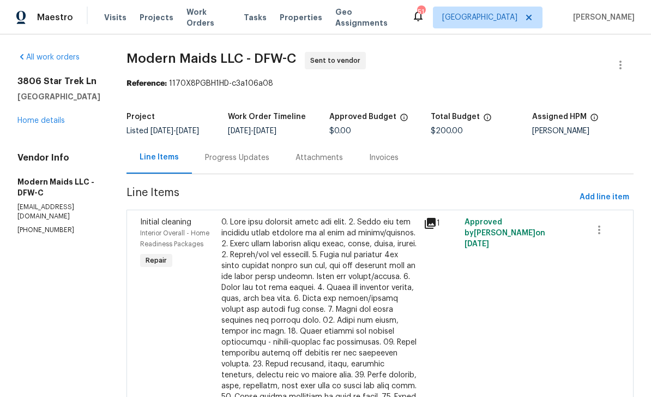
click at [260, 163] on div "Progress Updates" at bounding box center [237, 157] width 64 height 11
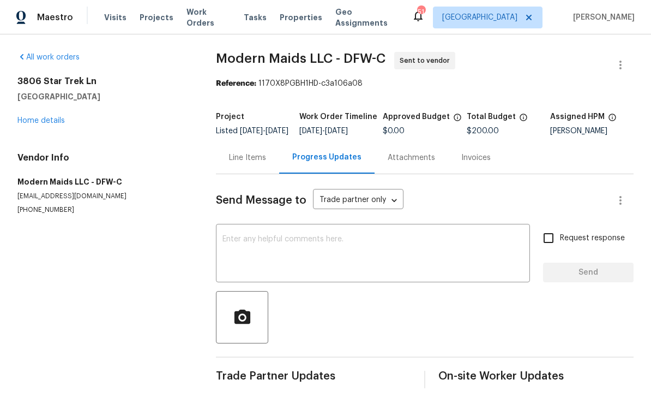
scroll to position [17, 0]
click at [560, 231] on input "Request response" at bounding box center [548, 237] width 23 height 23
checkbox input "true"
click at [430, 249] on textarea at bounding box center [373, 254] width 301 height 38
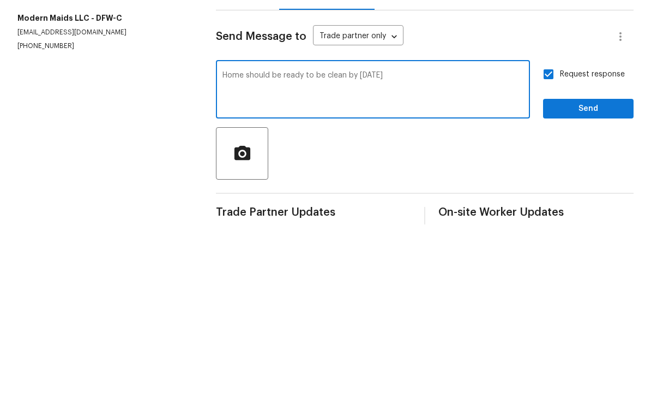
type textarea "Home should be ready to be clean by Wednesday"
click at [587, 262] on button "Send" at bounding box center [588, 272] width 91 height 20
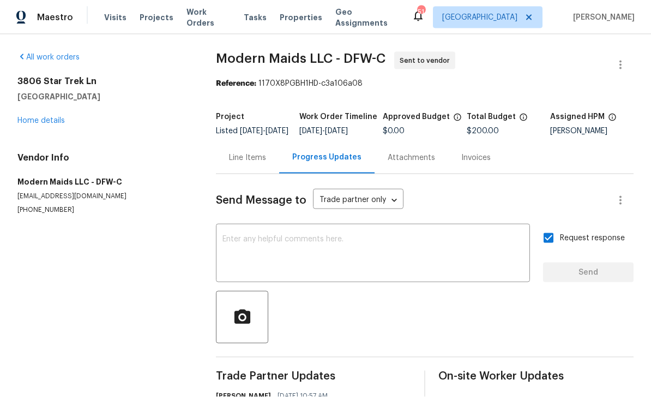
scroll to position [0, 0]
